Goal: Information Seeking & Learning: Learn about a topic

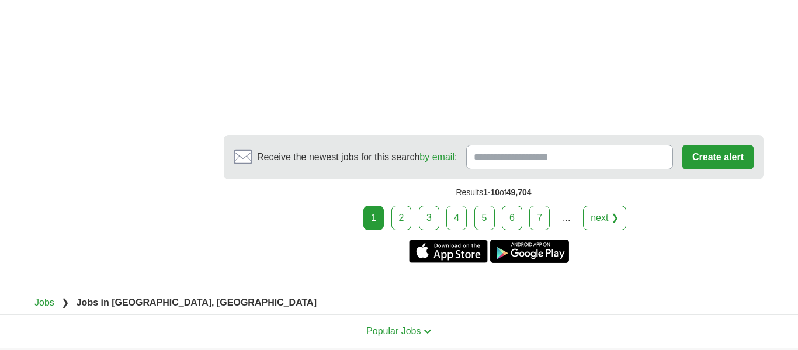
scroll to position [2511, 0]
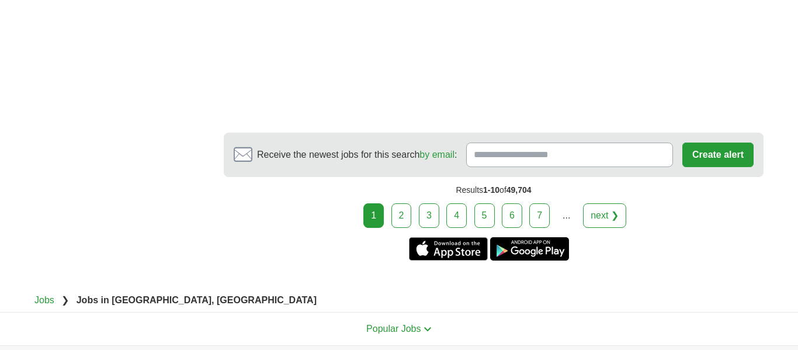
click at [404, 203] on link "2" at bounding box center [402, 215] width 20 height 25
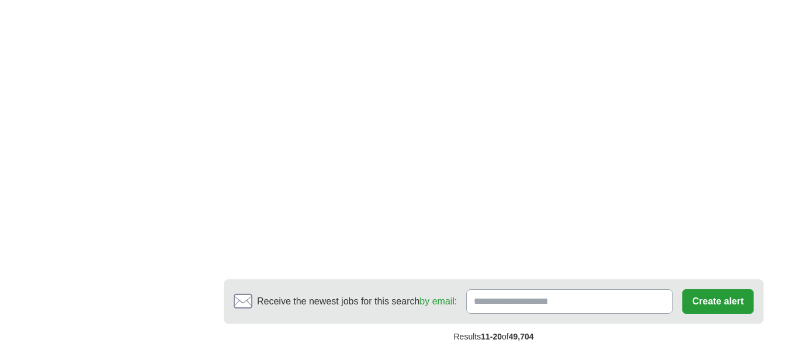
scroll to position [2487, 0]
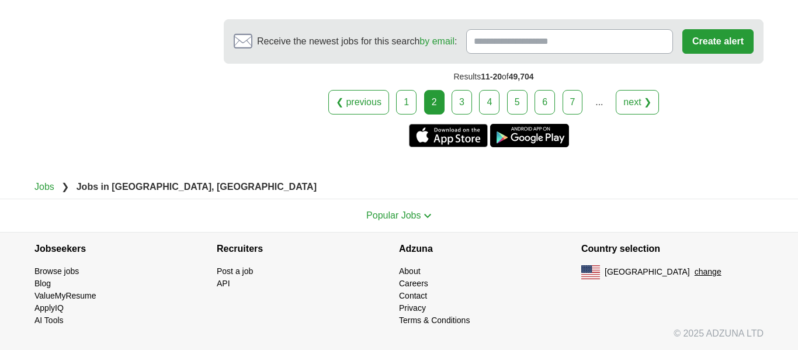
click at [543, 104] on link "6" at bounding box center [545, 102] width 20 height 25
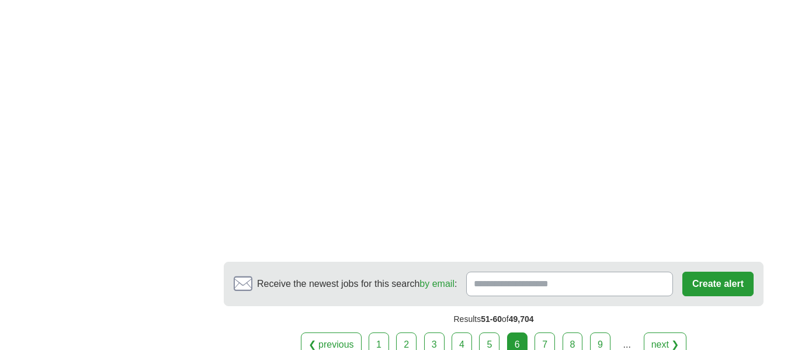
scroll to position [2496, 0]
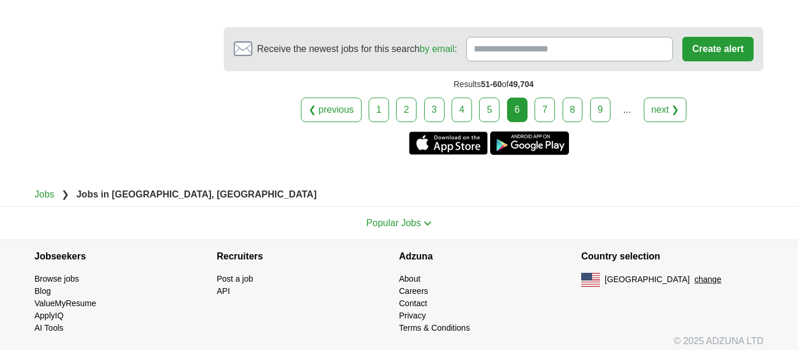
click at [599, 106] on link "9" at bounding box center [600, 110] width 20 height 25
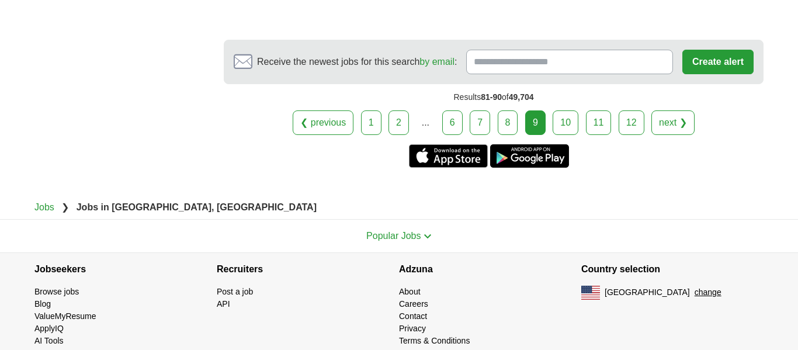
scroll to position [2407, 0]
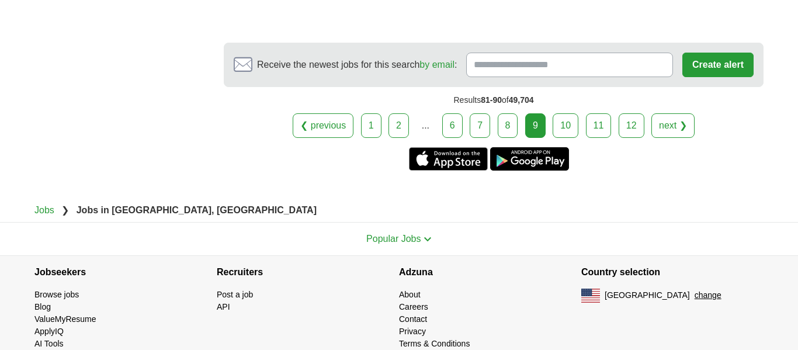
click at [665, 113] on link "next ❯" at bounding box center [673, 125] width 43 height 25
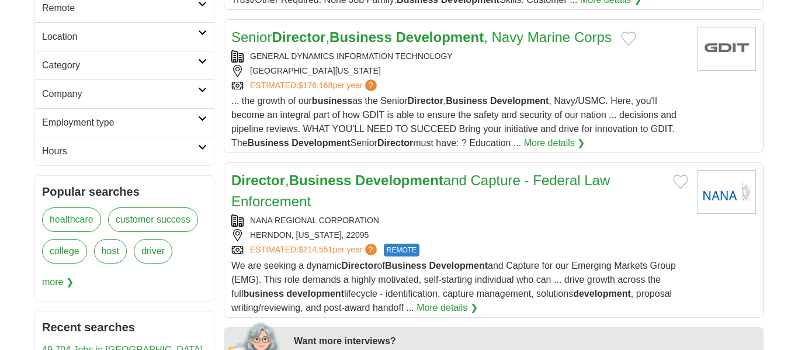
scroll to position [185, 0]
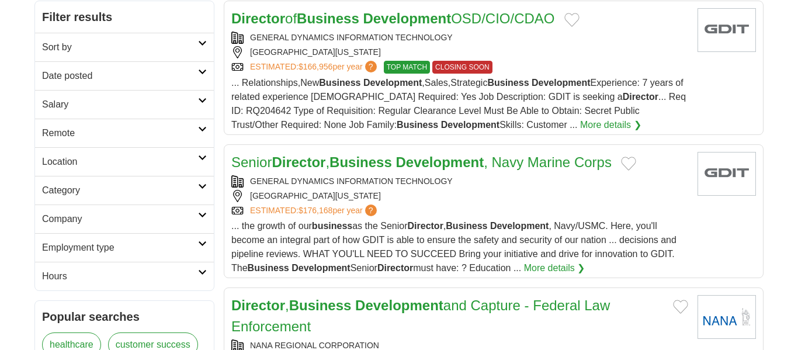
click at [193, 218] on h2 "Company" at bounding box center [120, 219] width 156 height 14
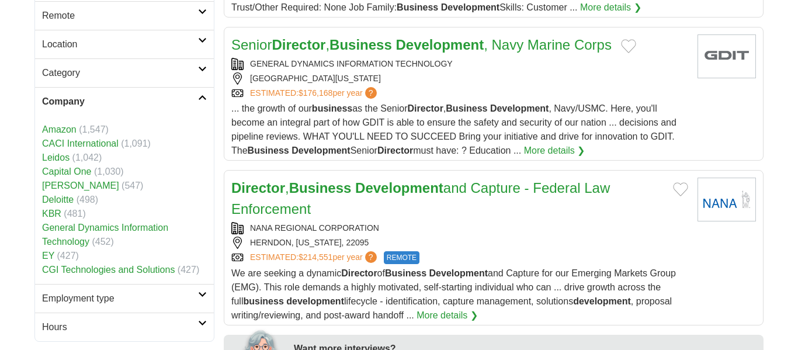
scroll to position [305, 0]
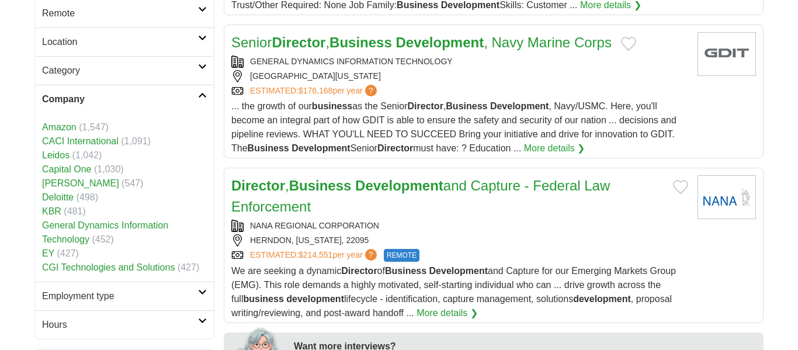
click at [54, 212] on link "KBR" at bounding box center [51, 211] width 19 height 10
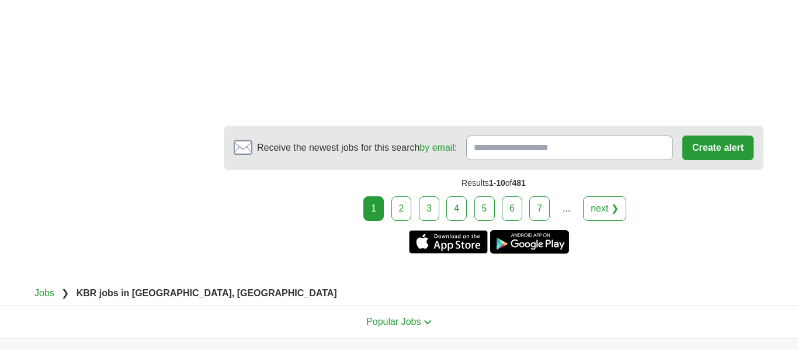
scroll to position [2406, 0]
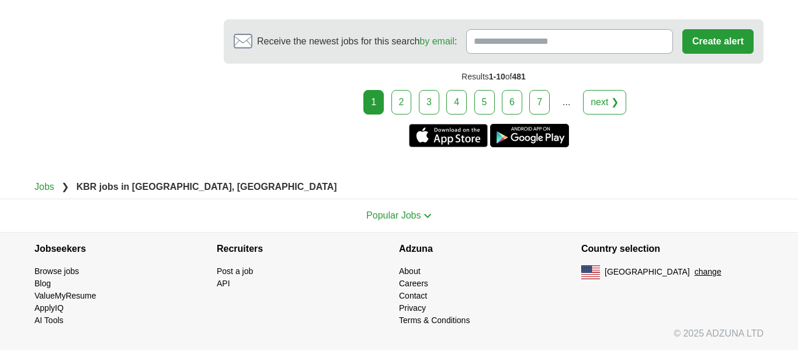
click at [536, 105] on link "7" at bounding box center [540, 102] width 20 height 25
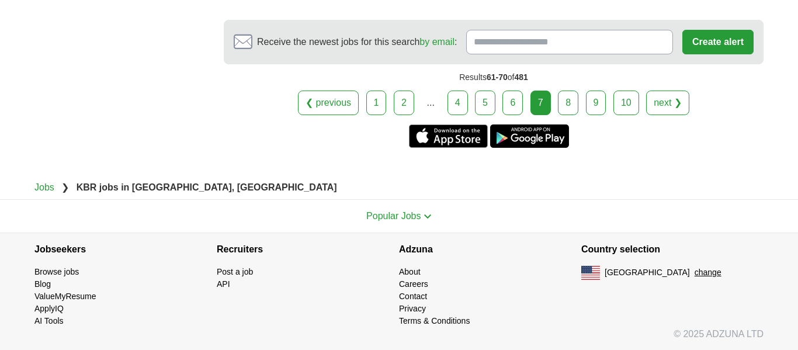
scroll to position [2507, 0]
click at [658, 103] on link "next ❯" at bounding box center [667, 102] width 43 height 25
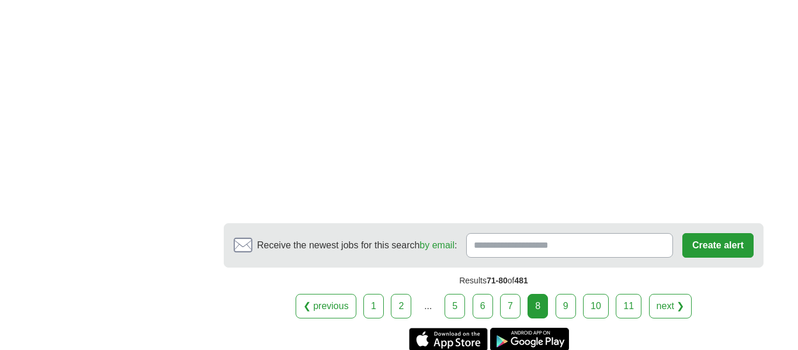
scroll to position [2520, 0]
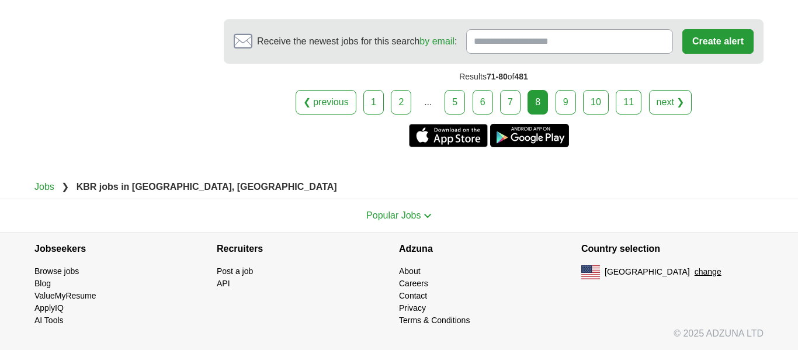
click at [646, 92] on div "❮ previous 1 2 ... 5 6 7 8 next ❯" at bounding box center [494, 102] width 540 height 25
click at [659, 100] on link "next ❯" at bounding box center [670, 102] width 43 height 25
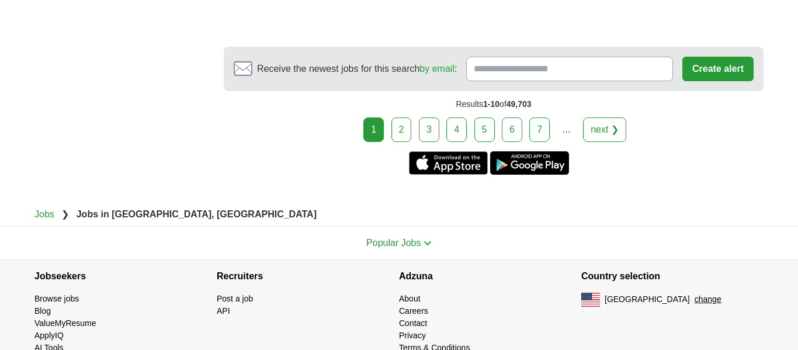
scroll to position [2410, 0]
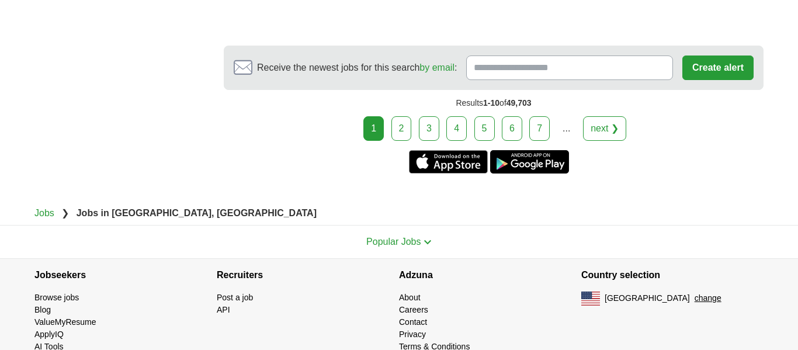
click at [510, 116] on link "6" at bounding box center [512, 128] width 20 height 25
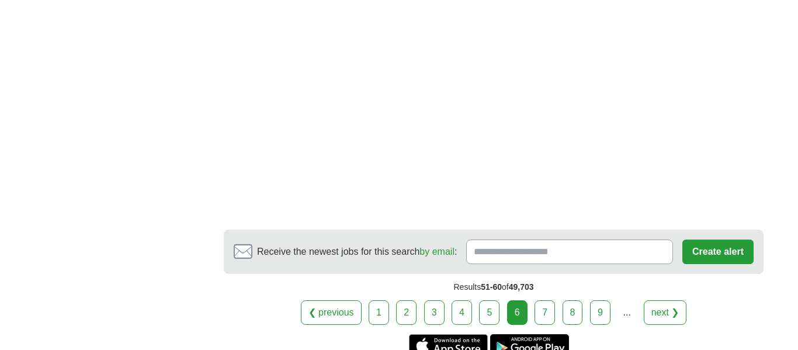
scroll to position [2511, 0]
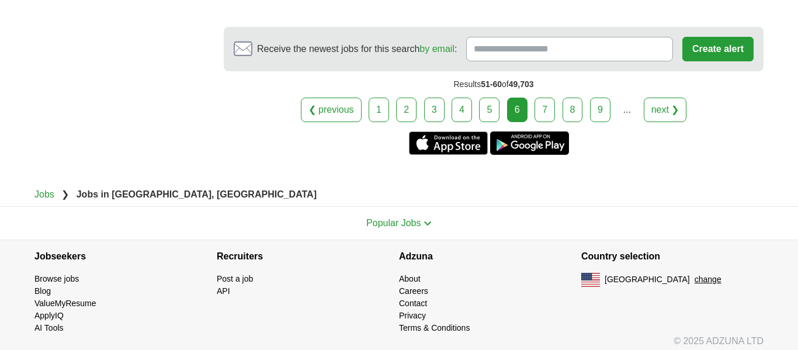
click at [659, 105] on link "next ❯" at bounding box center [665, 110] width 43 height 25
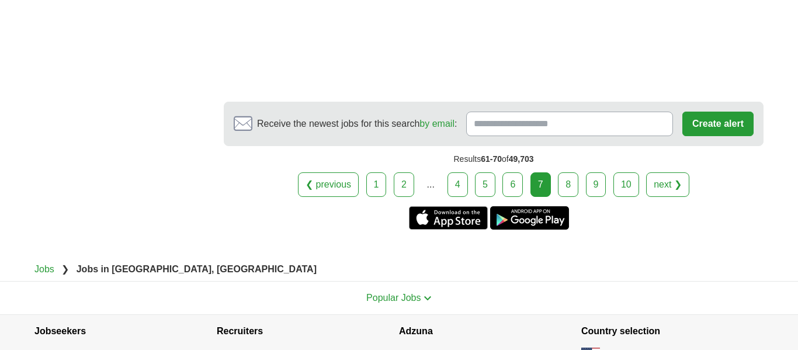
scroll to position [2490, 0]
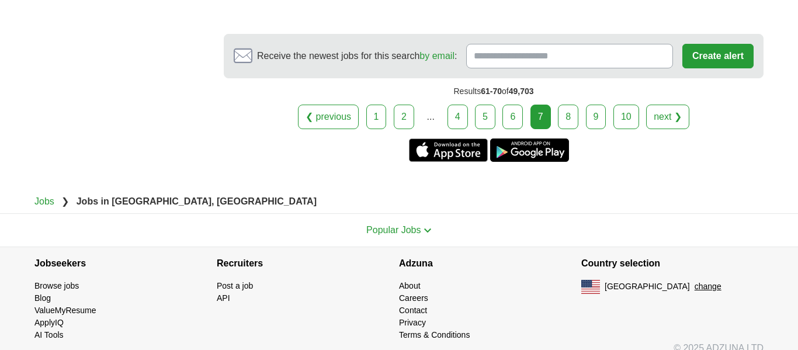
click at [665, 105] on link "next ❯" at bounding box center [667, 117] width 43 height 25
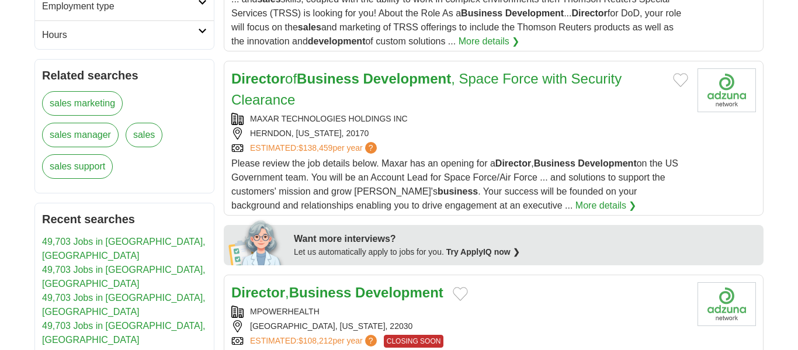
scroll to position [427, 0]
